Goal: Check status: Check status

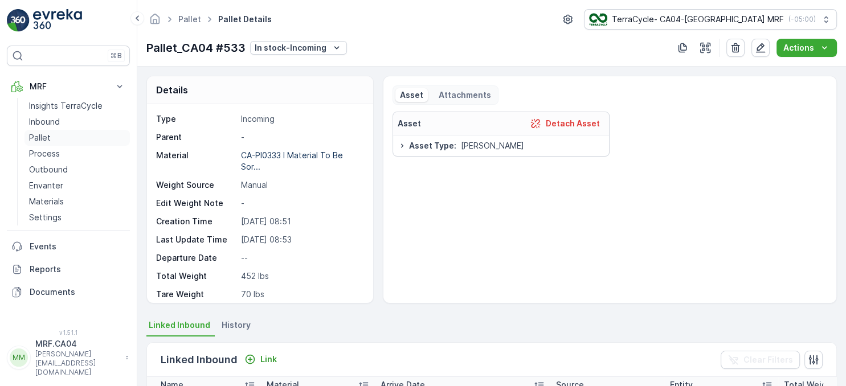
click at [43, 137] on p "Pallet" at bounding box center [40, 137] width 22 height 11
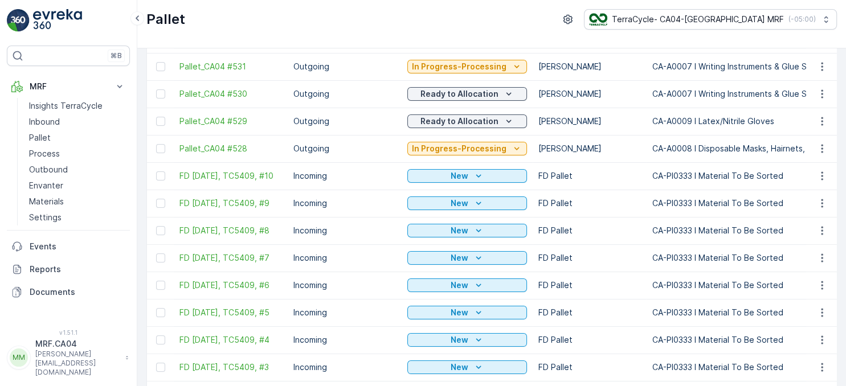
scroll to position [131, 0]
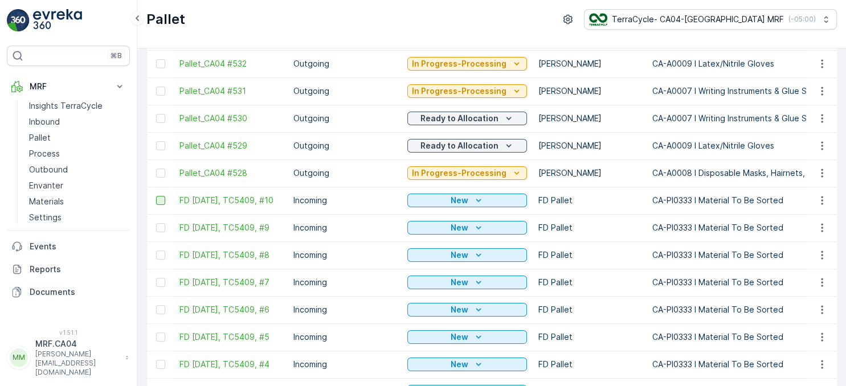
click at [160, 203] on div at bounding box center [160, 200] width 9 height 9
click at [156, 196] on input "checkbox" at bounding box center [156, 196] width 0 height 0
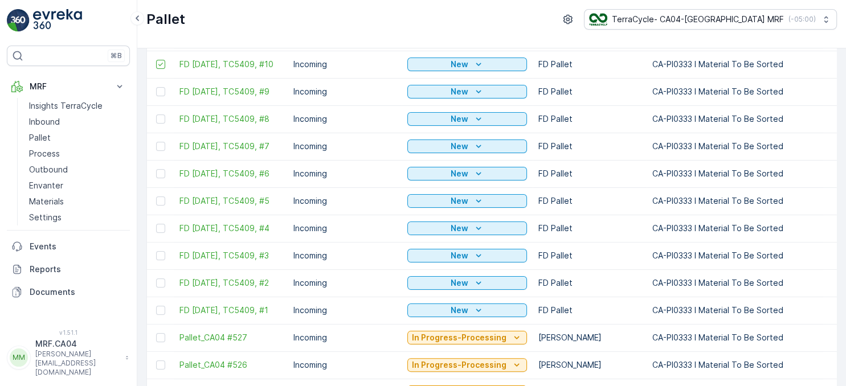
scroll to position [297, 0]
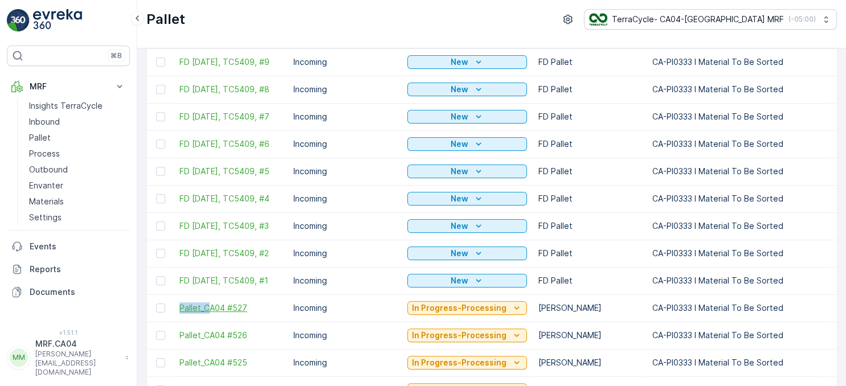
drag, startPoint x: 150, startPoint y: 195, endPoint x: 208, endPoint y: 306, distance: 125.5
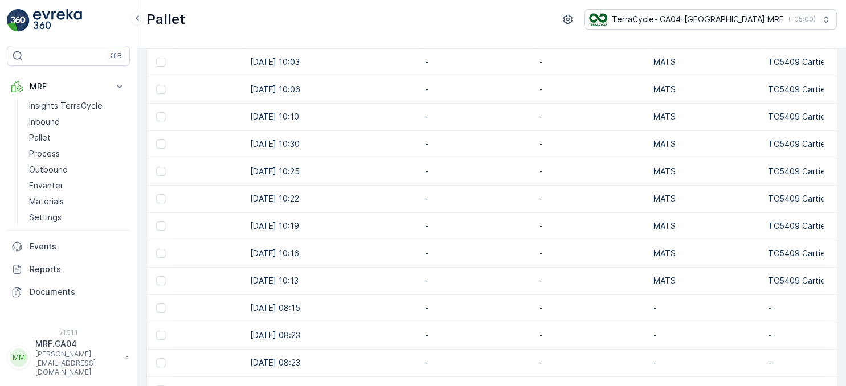
scroll to position [0, 1549]
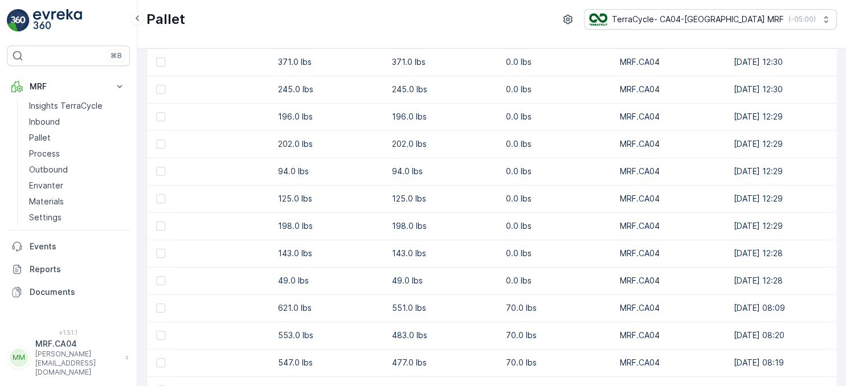
drag, startPoint x: 424, startPoint y: 322, endPoint x: 404, endPoint y: 326, distance: 20.4
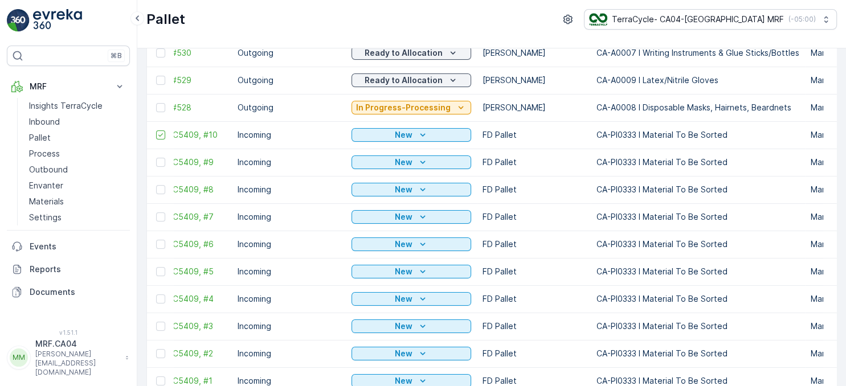
scroll to position [0, 0]
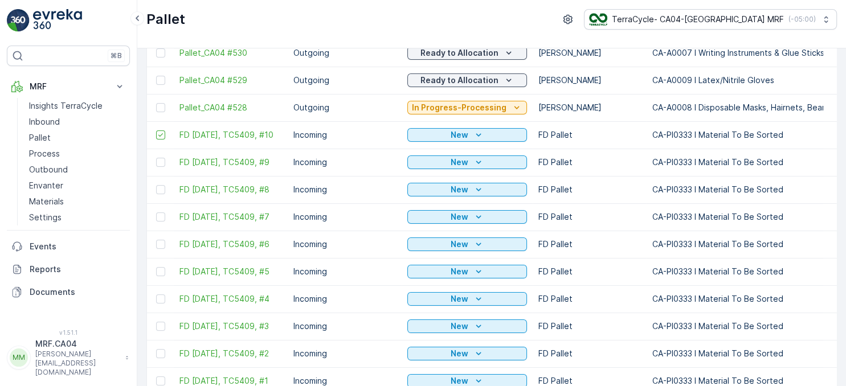
drag, startPoint x: 409, startPoint y: 272, endPoint x: 358, endPoint y: 273, distance: 51.8
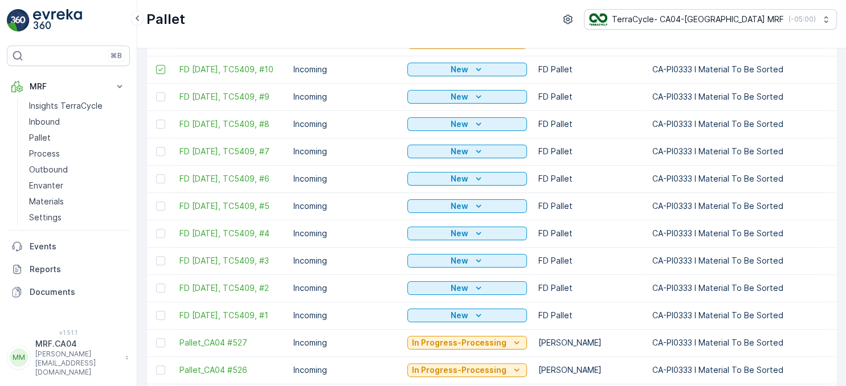
click at [161, 313] on td at bounding box center [160, 315] width 27 height 27
click at [156, 314] on td at bounding box center [160, 315] width 27 height 27
click at [163, 314] on td at bounding box center [160, 315] width 27 height 27
click at [159, 320] on div at bounding box center [160, 315] width 9 height 9
click at [156, 311] on input "checkbox" at bounding box center [156, 311] width 0 height 0
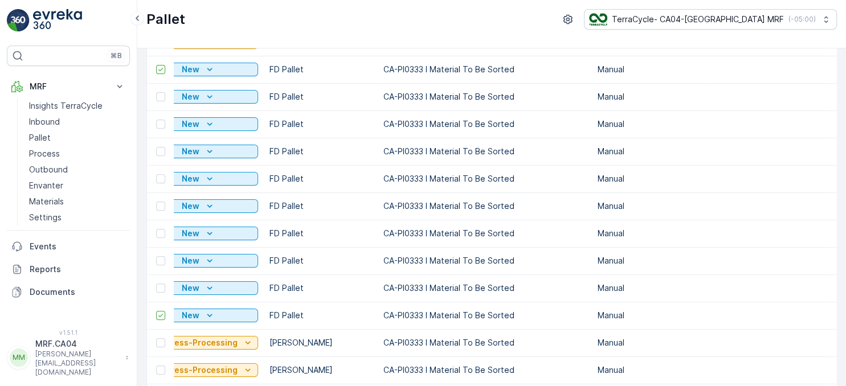
drag, startPoint x: 244, startPoint y: 338, endPoint x: 265, endPoint y: 342, distance: 20.9
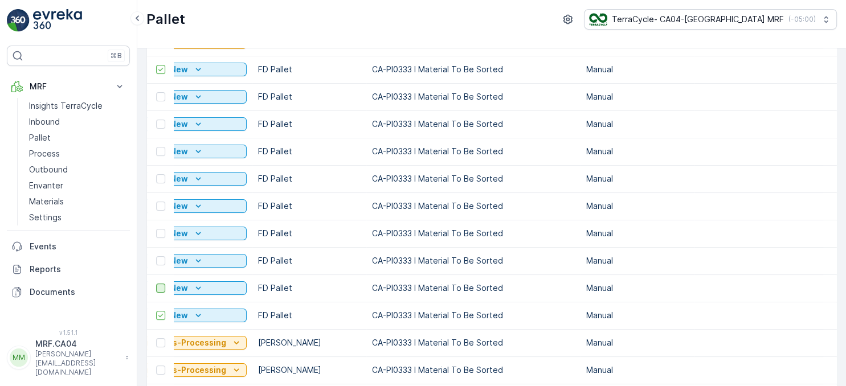
click at [161, 291] on div at bounding box center [160, 288] width 9 height 9
click at [156, 284] on input "checkbox" at bounding box center [156, 284] width 0 height 0
click at [160, 265] on div at bounding box center [160, 260] width 9 height 9
click at [156, 256] on input "checkbox" at bounding box center [156, 256] width 0 height 0
click at [159, 236] on div at bounding box center [160, 233] width 9 height 9
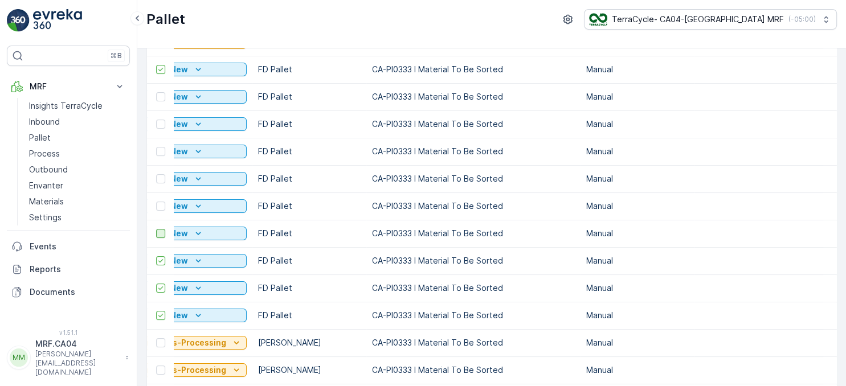
click at [156, 229] on input "checkbox" at bounding box center [156, 229] width 0 height 0
click at [156, 209] on td at bounding box center [160, 205] width 27 height 27
click at [160, 209] on div at bounding box center [160, 206] width 9 height 9
click at [156, 202] on input "checkbox" at bounding box center [156, 202] width 0 height 0
click at [159, 182] on div at bounding box center [160, 178] width 9 height 9
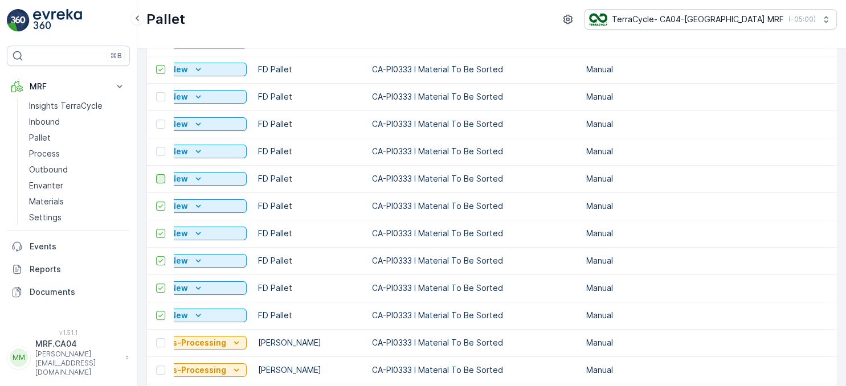
click at [156, 174] on input "checkbox" at bounding box center [156, 174] width 0 height 0
click at [159, 157] on td at bounding box center [160, 151] width 27 height 27
click at [161, 155] on div at bounding box center [160, 151] width 9 height 9
click at [156, 147] on input "checkbox" at bounding box center [156, 147] width 0 height 0
click at [159, 124] on div at bounding box center [160, 124] width 9 height 9
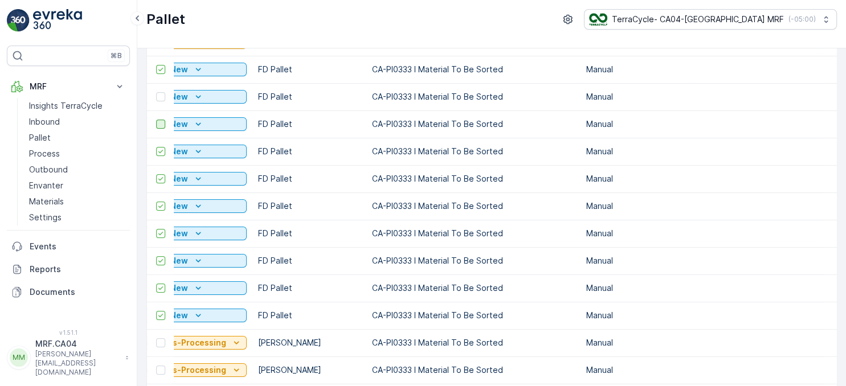
click at [156, 120] on input "checkbox" at bounding box center [156, 120] width 0 height 0
click at [163, 99] on div at bounding box center [160, 96] width 9 height 9
click at [156, 92] on input "checkbox" at bounding box center [156, 92] width 0 height 0
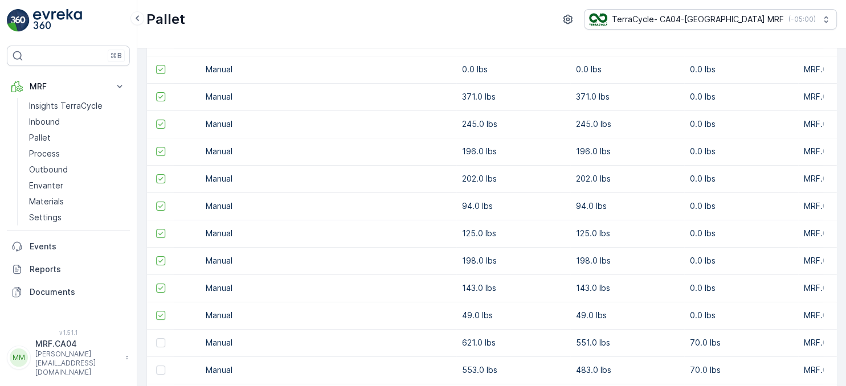
scroll to position [0, 678]
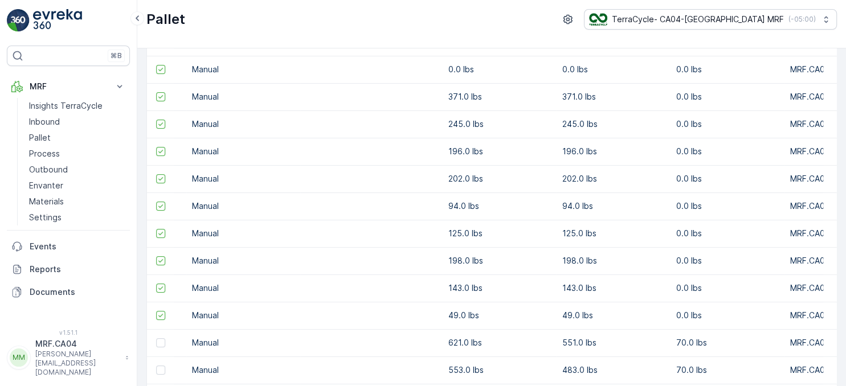
drag, startPoint x: 231, startPoint y: 174, endPoint x: 253, endPoint y: 180, distance: 23.2
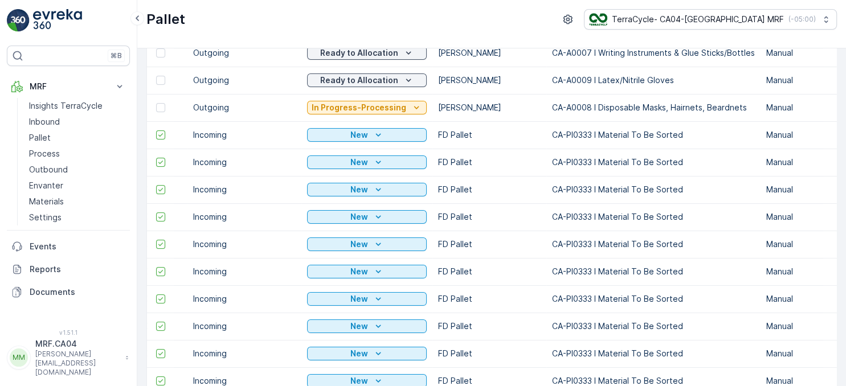
scroll to position [0, 0]
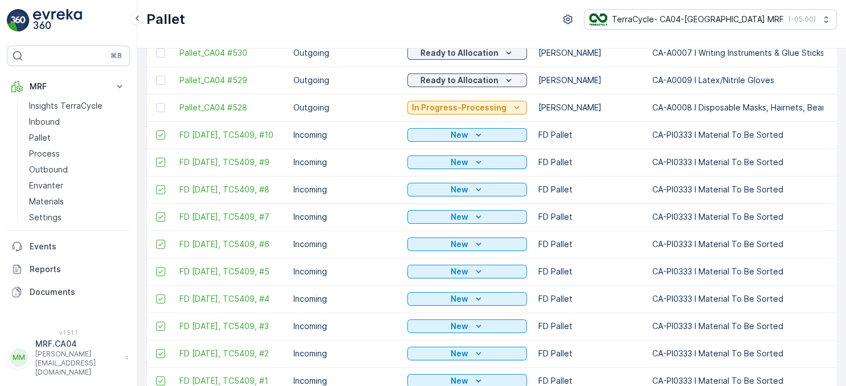
drag, startPoint x: 292, startPoint y: 189, endPoint x: 231, endPoint y: 188, distance: 60.9
drag, startPoint x: 233, startPoint y: 186, endPoint x: 305, endPoint y: 196, distance: 71.8
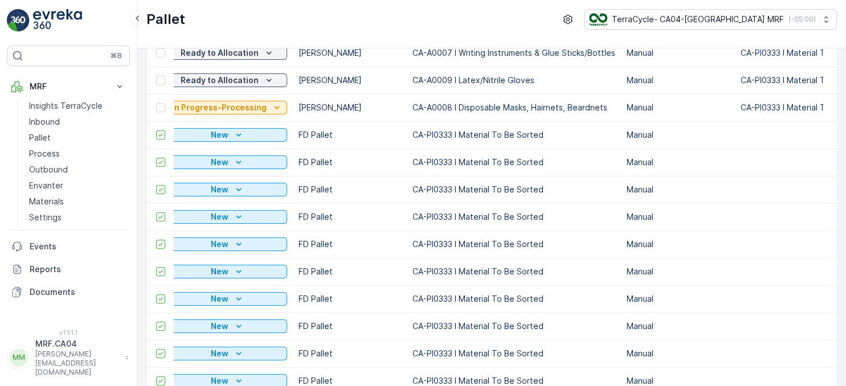
drag, startPoint x: 305, startPoint y: 196, endPoint x: 338, endPoint y: 204, distance: 34.1
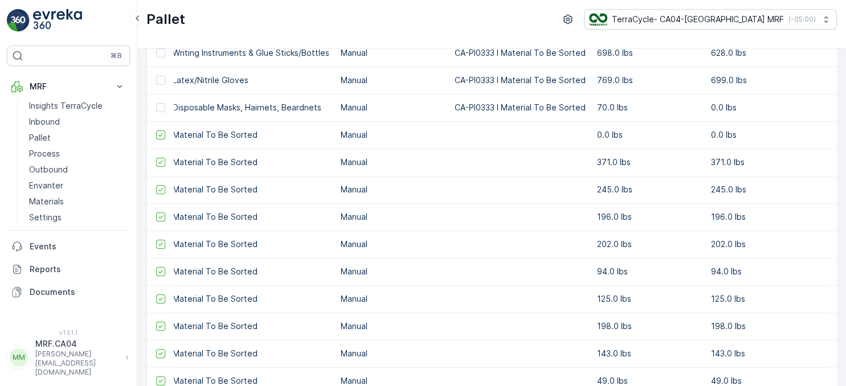
drag, startPoint x: 339, startPoint y: 204, endPoint x: 360, endPoint y: 208, distance: 20.9
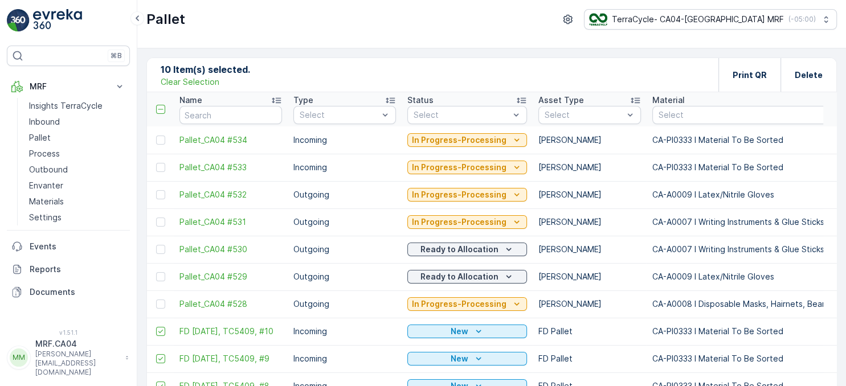
drag, startPoint x: 395, startPoint y: 145, endPoint x: 350, endPoint y: 143, distance: 45.0
drag, startPoint x: 436, startPoint y: 145, endPoint x: 376, endPoint y: 151, distance: 60.1
click at [450, 120] on div "Select" at bounding box center [467, 115] width 120 height 18
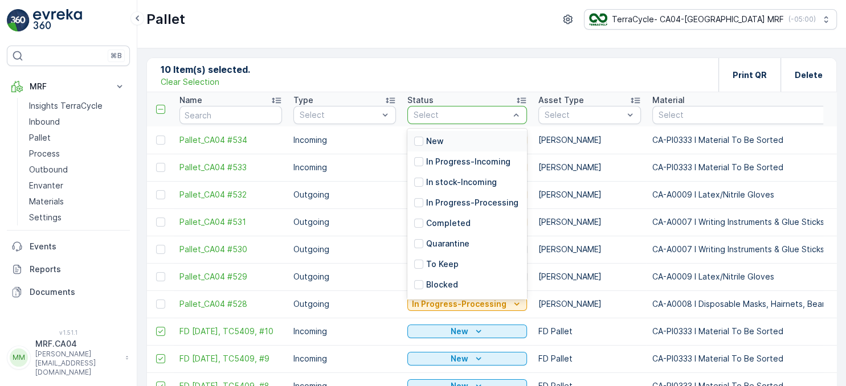
click at [445, 141] on div "New" at bounding box center [467, 141] width 120 height 20
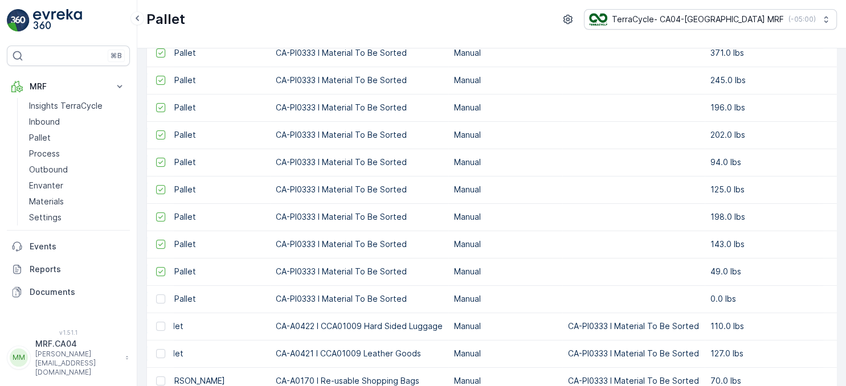
scroll to position [0, 508]
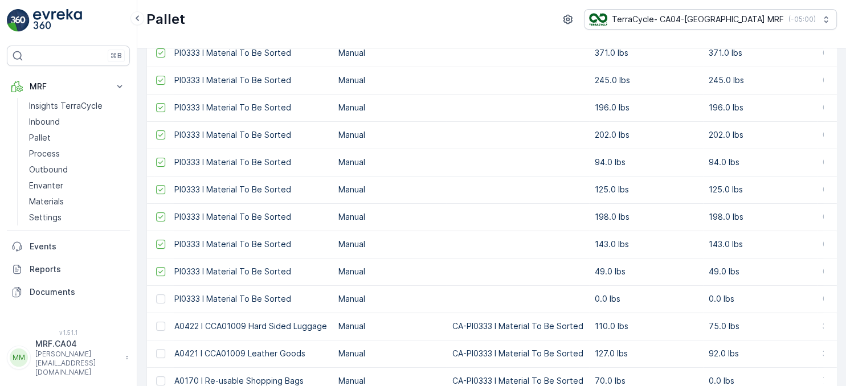
drag, startPoint x: 443, startPoint y: 146, endPoint x: 508, endPoint y: 148, distance: 65.0
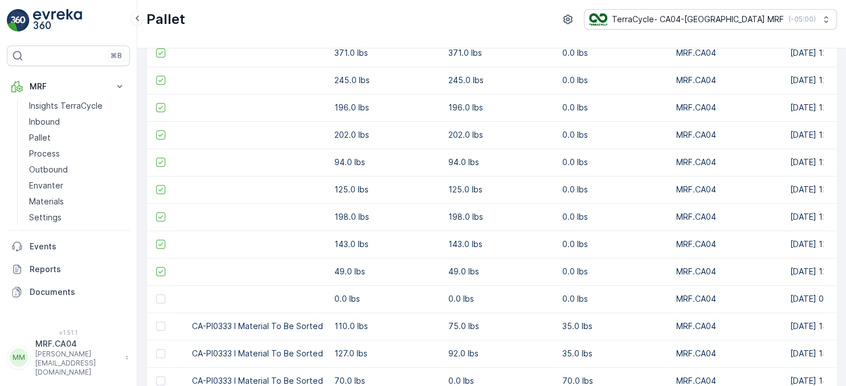
scroll to position [0, 760]
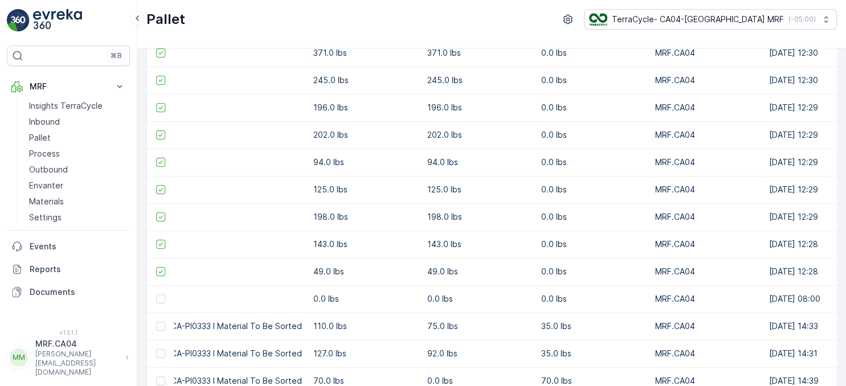
drag, startPoint x: 508, startPoint y: 148, endPoint x: 526, endPoint y: 154, distance: 18.5
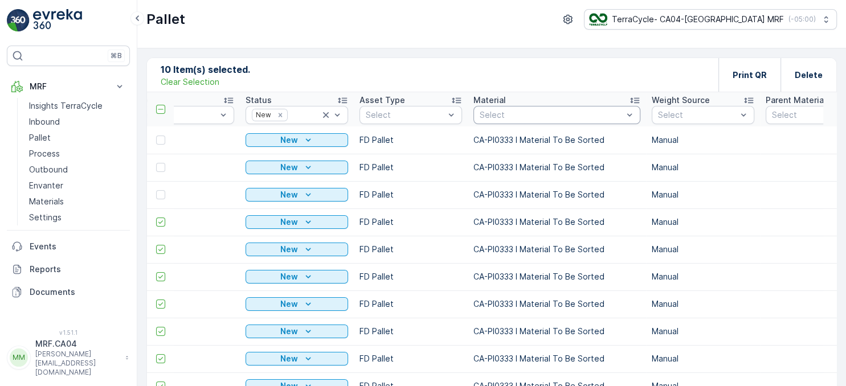
scroll to position [0, 1]
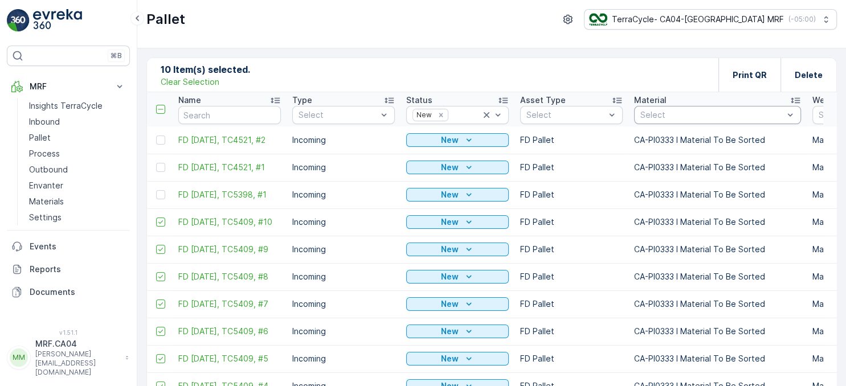
drag, startPoint x: 314, startPoint y: 114, endPoint x: 267, endPoint y: 116, distance: 46.7
click at [487, 116] on icon at bounding box center [487, 114] width 11 height 11
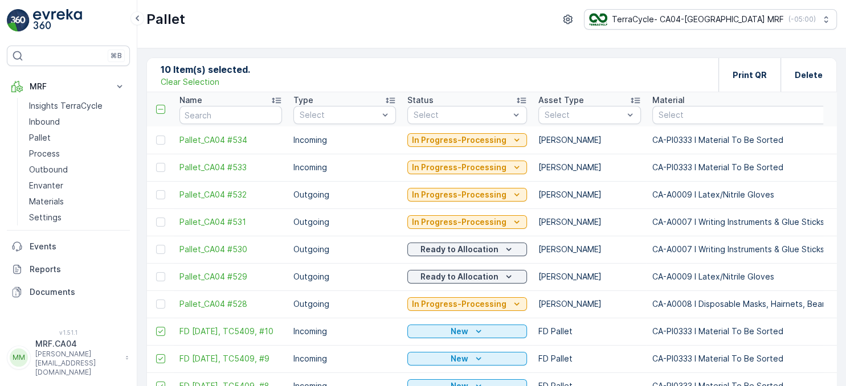
scroll to position [65, 0]
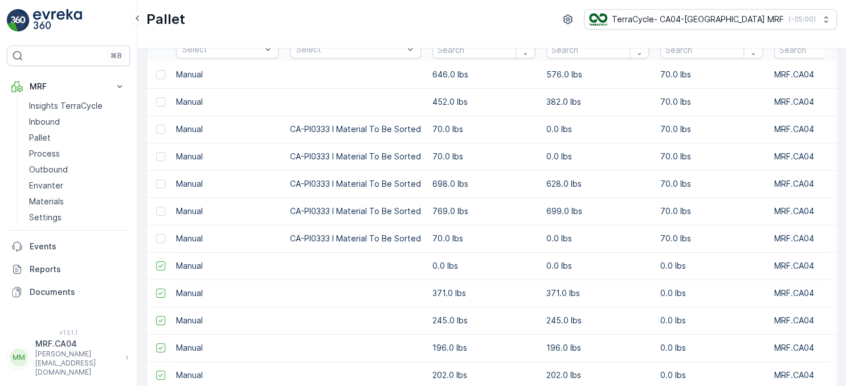
drag, startPoint x: 458, startPoint y: 153, endPoint x: 504, endPoint y: 163, distance: 47.2
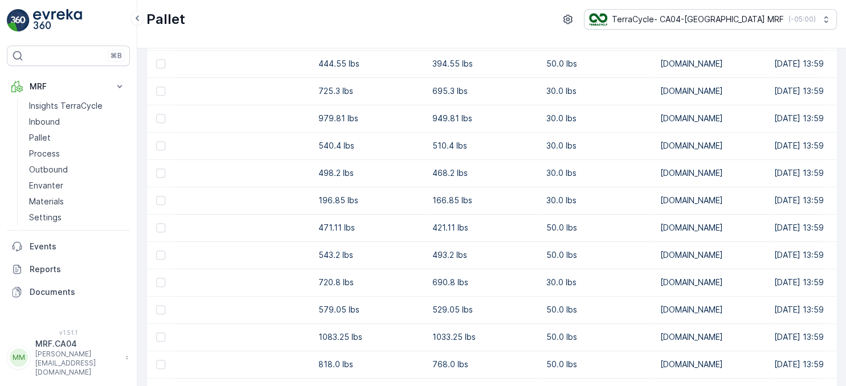
scroll to position [0, 0]
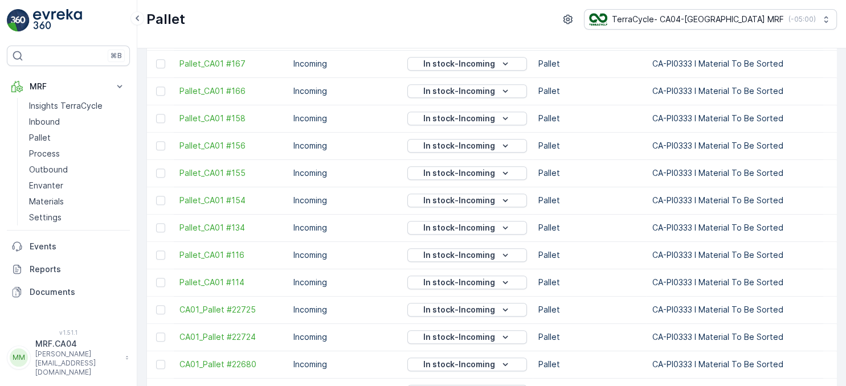
drag, startPoint x: 512, startPoint y: 260, endPoint x: 368, endPoint y: 261, distance: 144.1
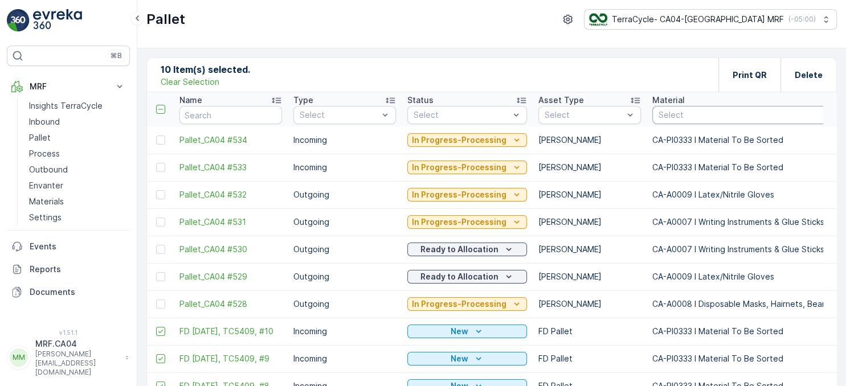
click at [694, 108] on div "Select" at bounding box center [753, 115] width 203 height 18
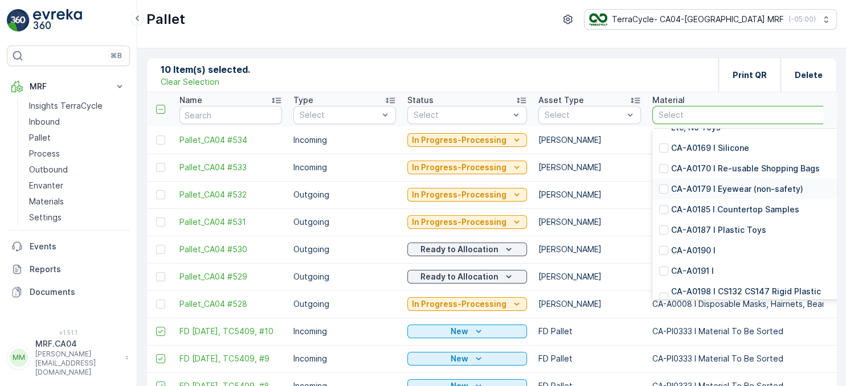
scroll to position [1020, 0]
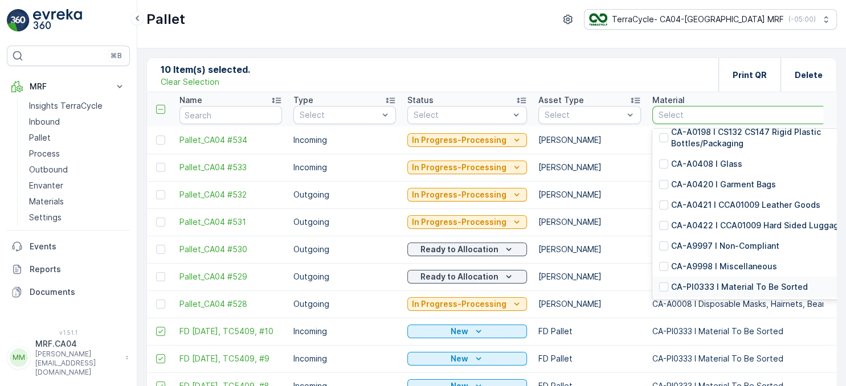
click at [707, 284] on p "CA-PI0333 I Material To Be Sorted" at bounding box center [739, 286] width 137 height 11
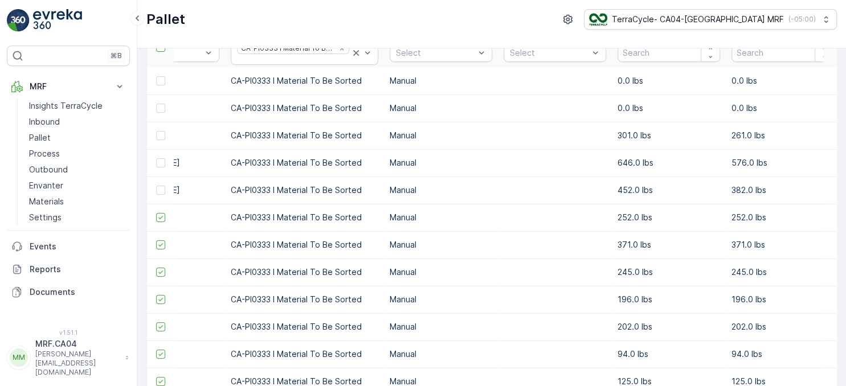
scroll to position [0, 484]
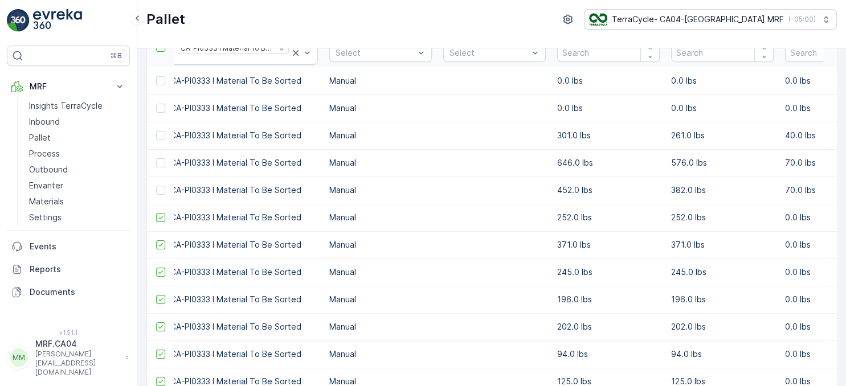
drag, startPoint x: 631, startPoint y: 215, endPoint x: 657, endPoint y: 219, distance: 26.0
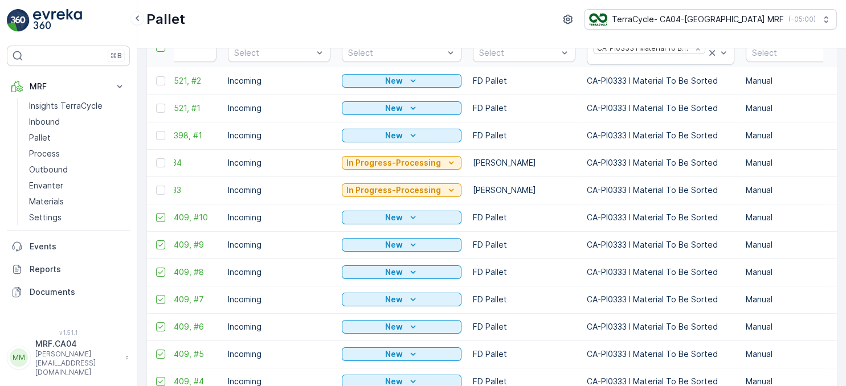
drag, startPoint x: 657, startPoint y: 219, endPoint x: 620, endPoint y: 218, distance: 37.0
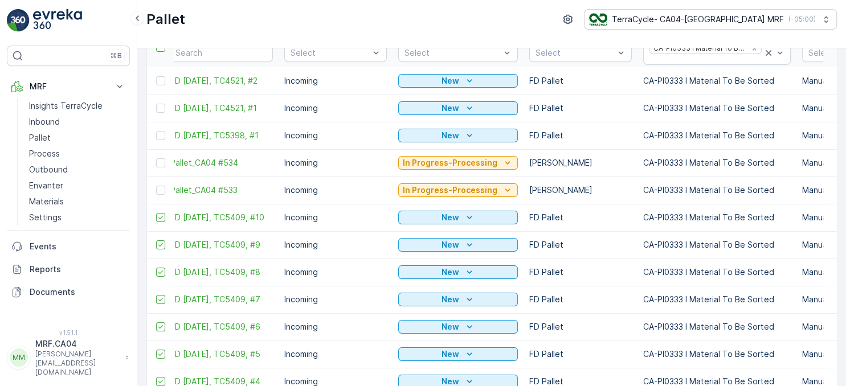
scroll to position [0, 0]
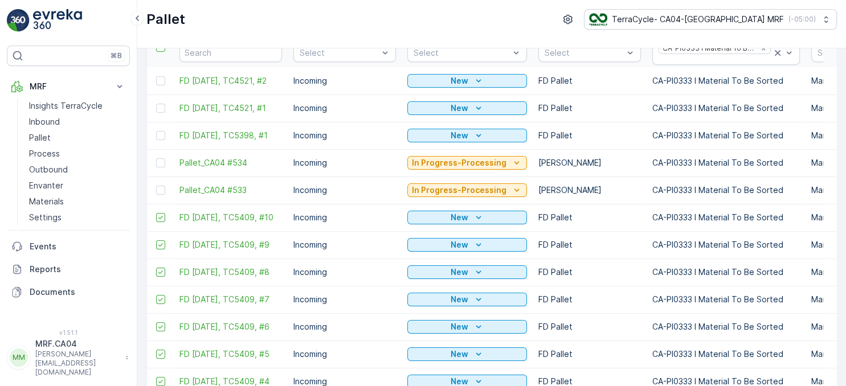
drag, startPoint x: 620, startPoint y: 218, endPoint x: 607, endPoint y: 218, distance: 13.1
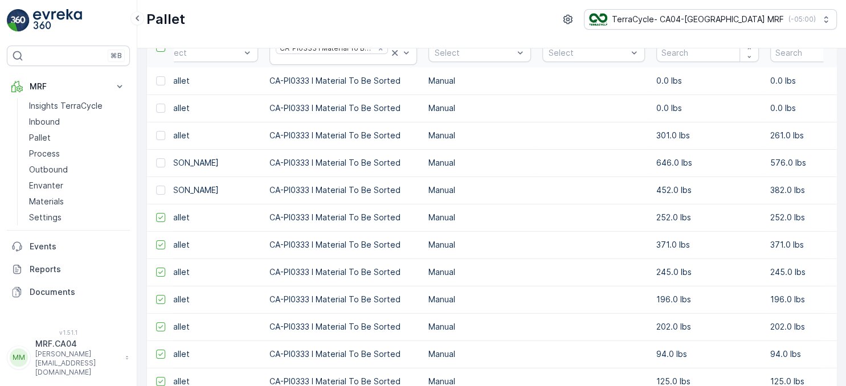
drag, startPoint x: 616, startPoint y: 215, endPoint x: 649, endPoint y: 222, distance: 33.7
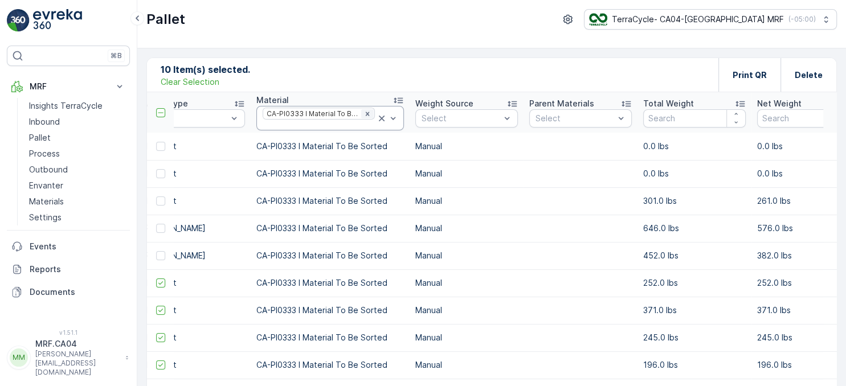
click at [363, 113] on icon "Remove CA-PI0333 I Material To Be Sorted" at bounding box center [367, 114] width 8 height 8
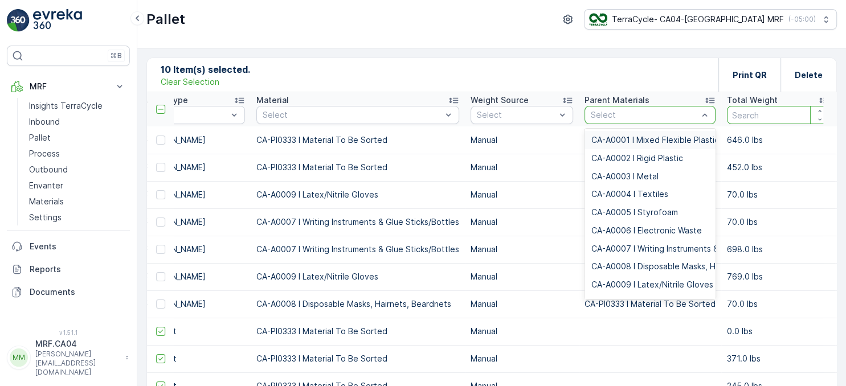
click at [734, 119] on input "number" at bounding box center [778, 115] width 102 height 18
type input "301"
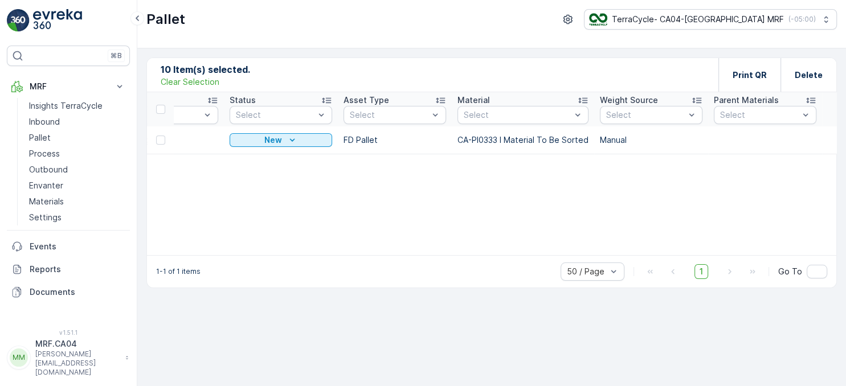
scroll to position [0, 8]
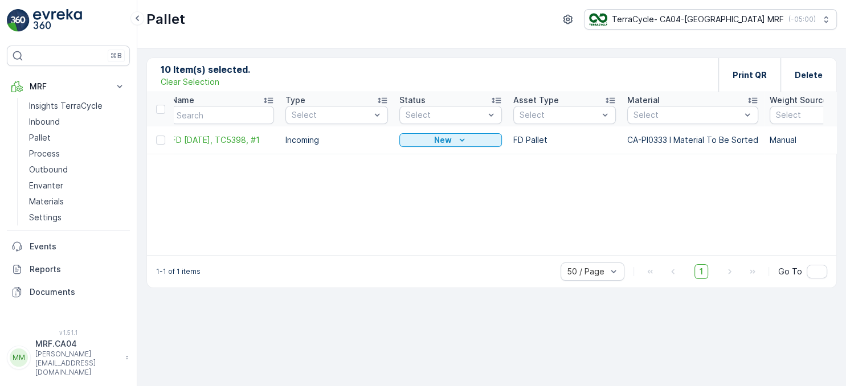
drag, startPoint x: 723, startPoint y: 160, endPoint x: 666, endPoint y: 161, distance: 57.0
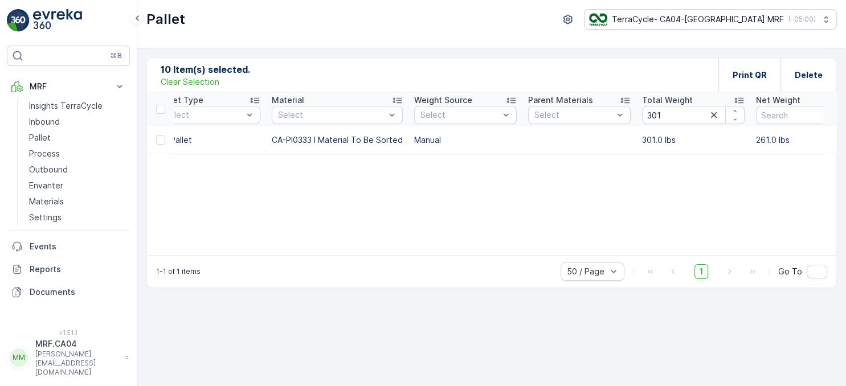
scroll to position [0, 383]
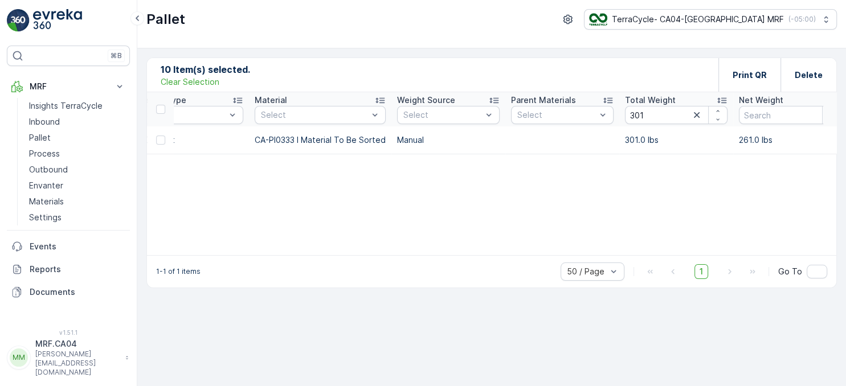
drag, startPoint x: 666, startPoint y: 161, endPoint x: 682, endPoint y: 161, distance: 15.9
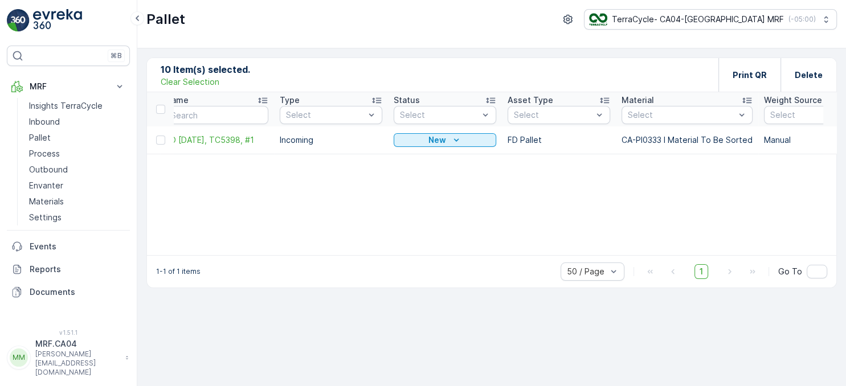
scroll to position [0, 0]
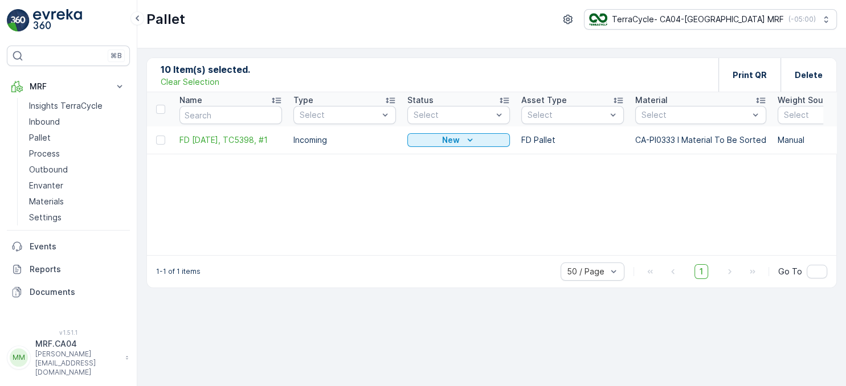
drag, startPoint x: 682, startPoint y: 161, endPoint x: 657, endPoint y: 164, distance: 25.2
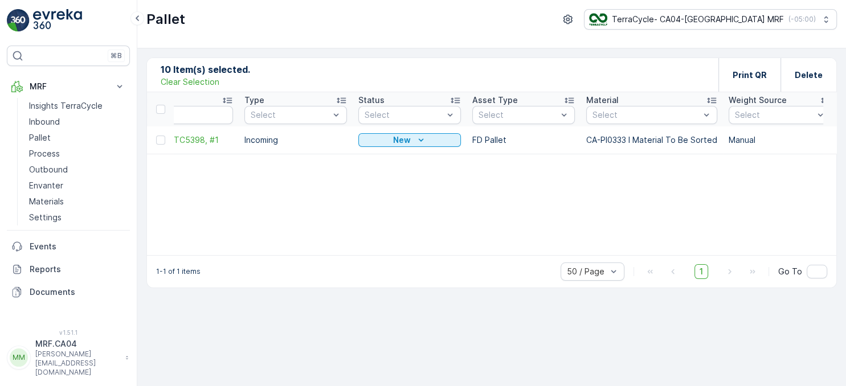
drag, startPoint x: 664, startPoint y: 163, endPoint x: 680, endPoint y: 165, distance: 16.0
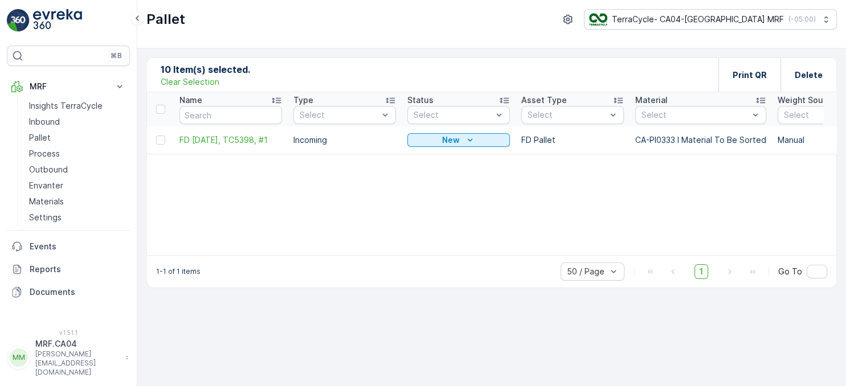
drag, startPoint x: 642, startPoint y: 160, endPoint x: 557, endPoint y: 175, distance: 85.7
click at [253, 134] on span "FD [DATE], TC5398, #1" at bounding box center [230, 139] width 102 height 11
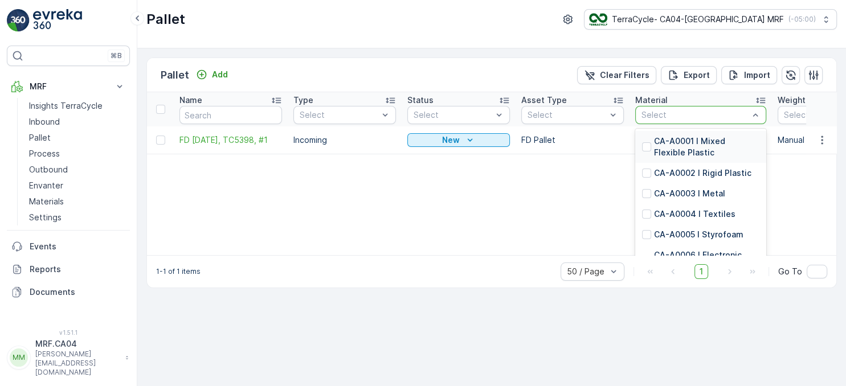
drag, startPoint x: 670, startPoint y: 118, endPoint x: 609, endPoint y: 126, distance: 62.0
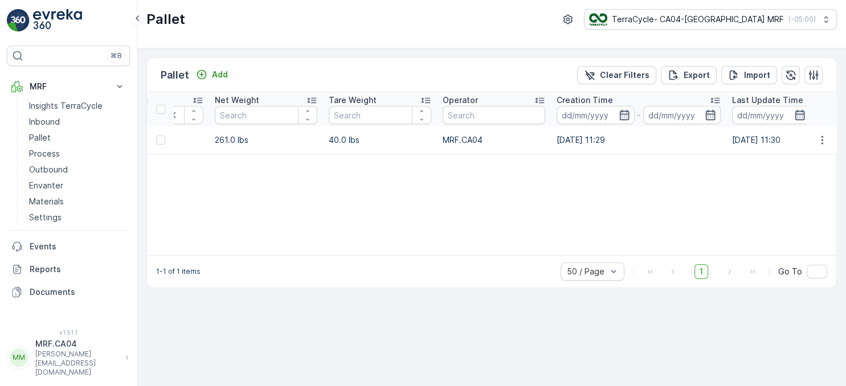
drag, startPoint x: 578, startPoint y: 134, endPoint x: 675, endPoint y: 158, distance: 99.7
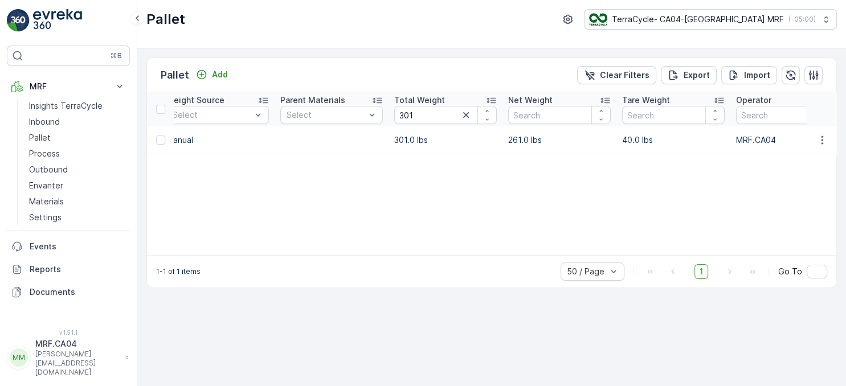
drag, startPoint x: 506, startPoint y: 137, endPoint x: 480, endPoint y: 140, distance: 25.8
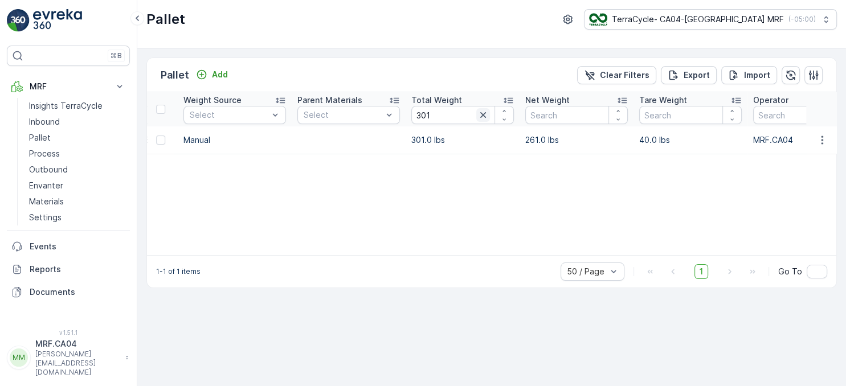
scroll to position [0, 594]
click at [482, 113] on icon "button" at bounding box center [482, 114] width 11 height 11
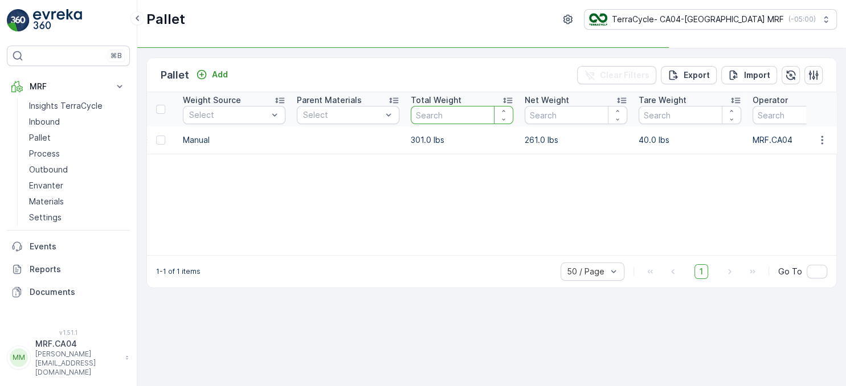
click at [462, 114] on input "number" at bounding box center [462, 115] width 102 height 18
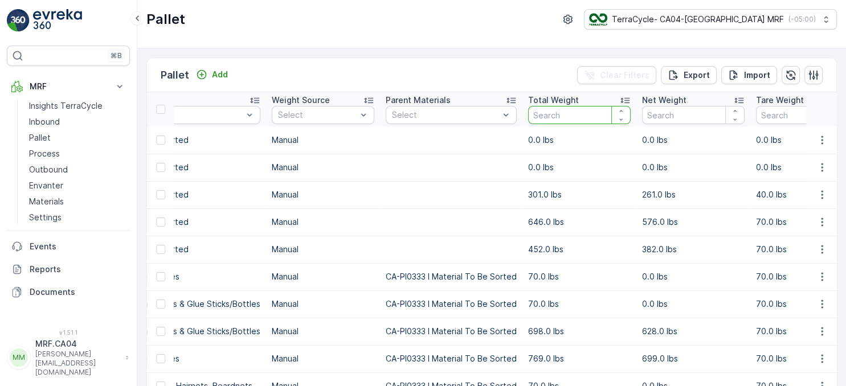
scroll to position [0, 594]
click at [549, 113] on input "number" at bounding box center [579, 115] width 102 height 18
type input "303"
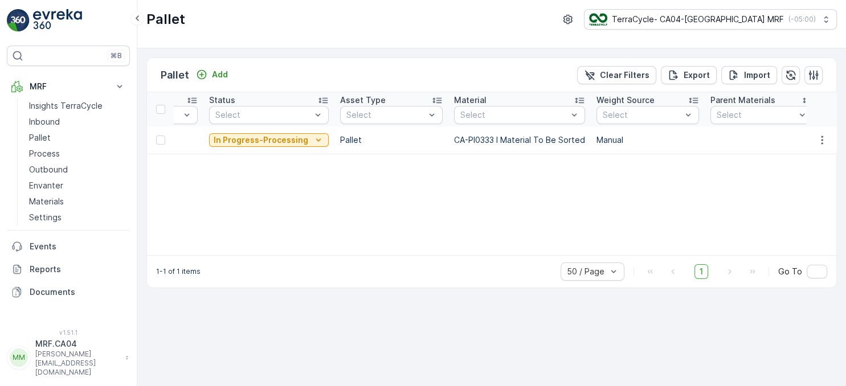
drag, startPoint x: 471, startPoint y: 175, endPoint x: 413, endPoint y: 182, distance: 58.5
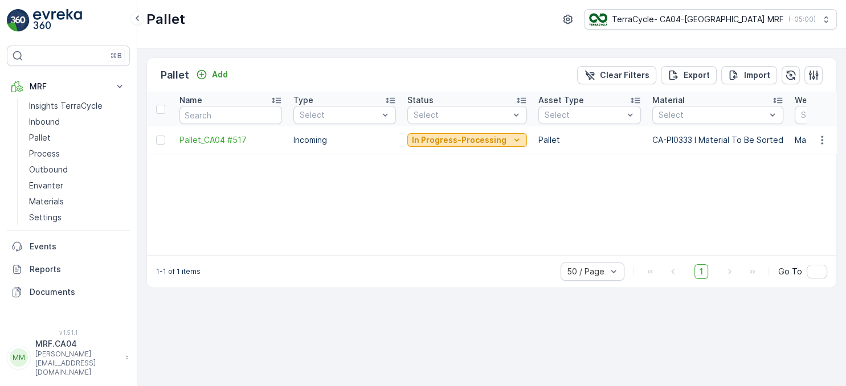
drag, startPoint x: 452, startPoint y: 137, endPoint x: 408, endPoint y: 136, distance: 44.4
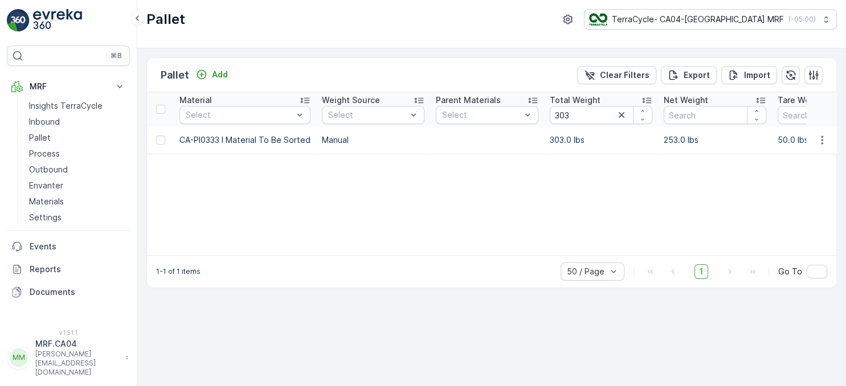
drag, startPoint x: 407, startPoint y: 136, endPoint x: 438, endPoint y: 136, distance: 31.3
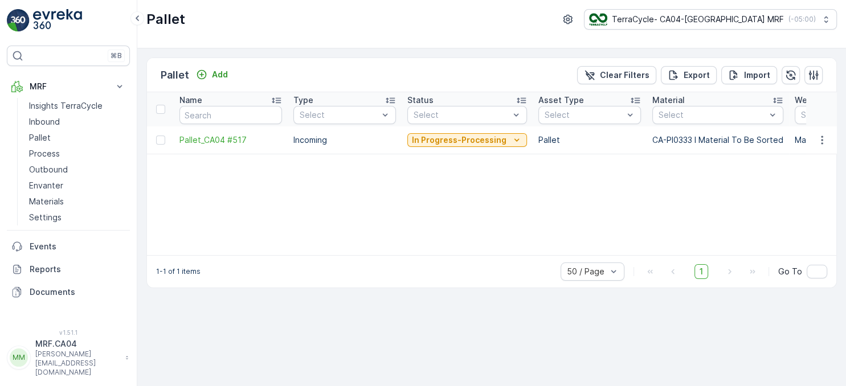
drag, startPoint x: 352, startPoint y: 151, endPoint x: 297, endPoint y: 153, distance: 54.7
